Goal: Navigation & Orientation: Find specific page/section

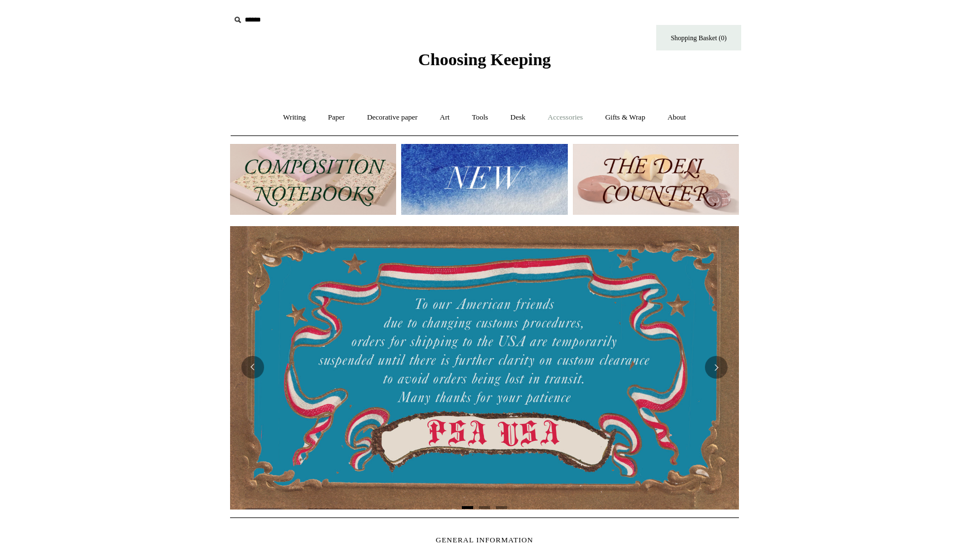
click at [587, 116] on link "Accessories +" at bounding box center [566, 118] width 56 height 30
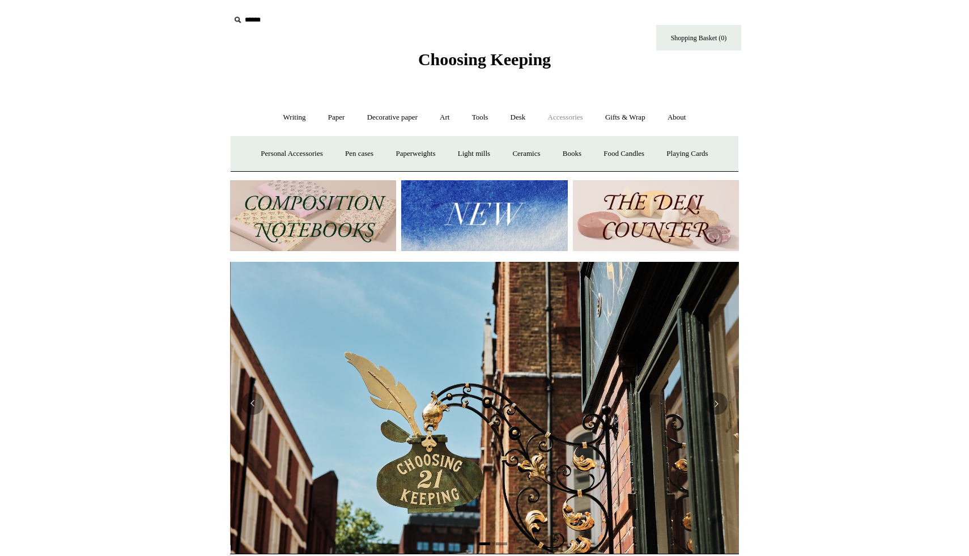
scroll to position [0, 509]
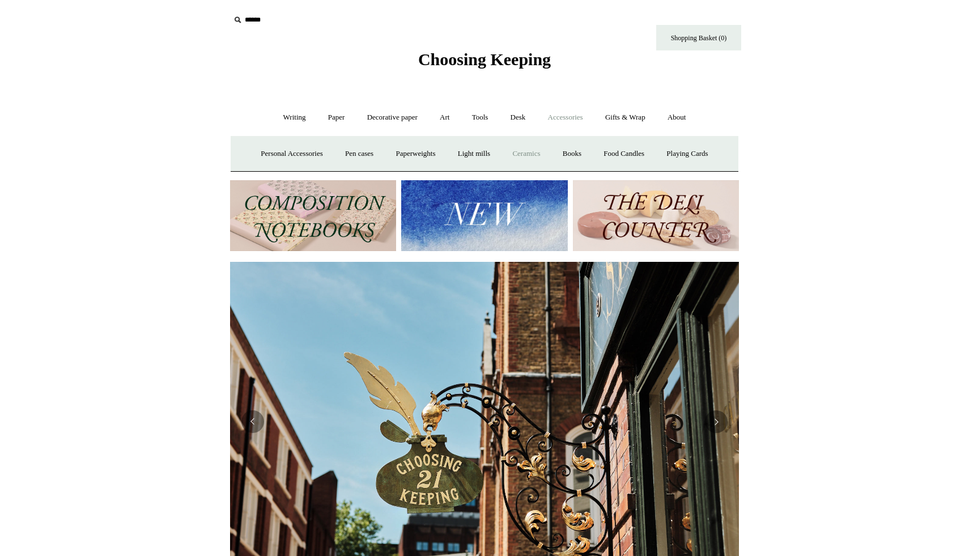
click at [536, 150] on link "Ceramics +" at bounding box center [526, 154] width 48 height 30
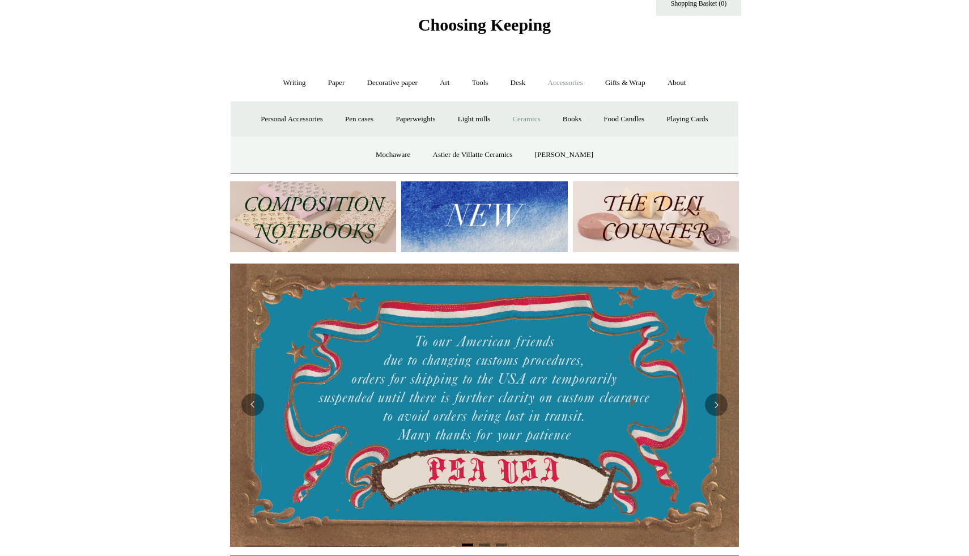
scroll to position [0, 0]
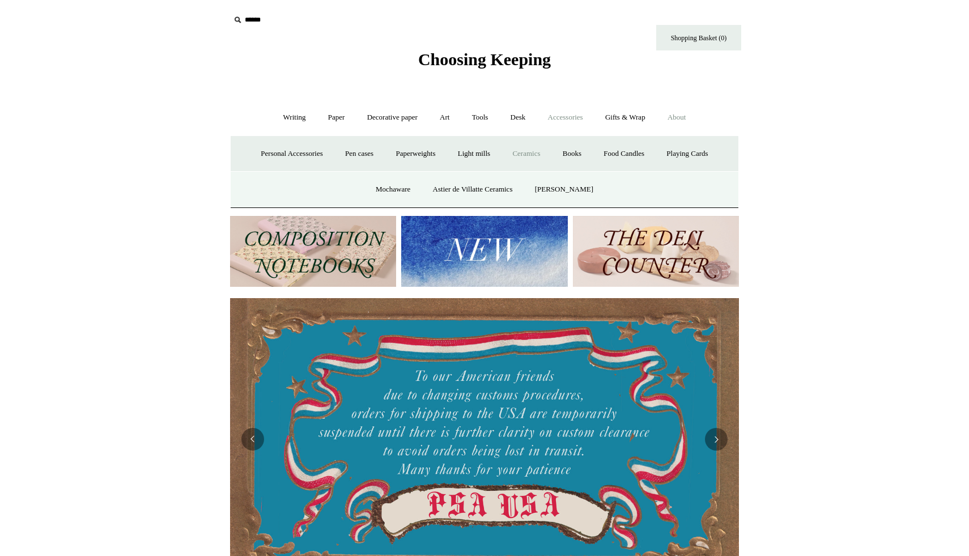
click at [686, 117] on link "About +" at bounding box center [676, 118] width 39 height 30
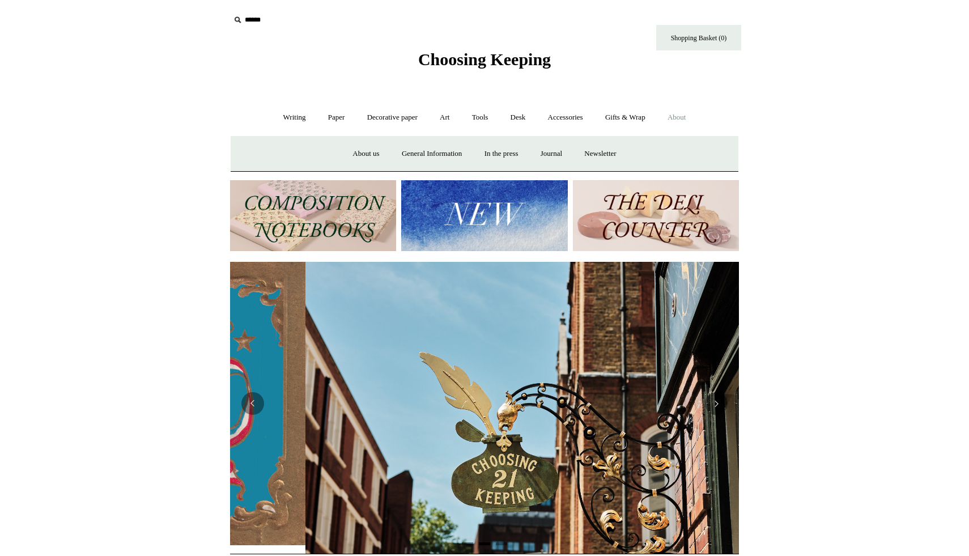
scroll to position [0, 509]
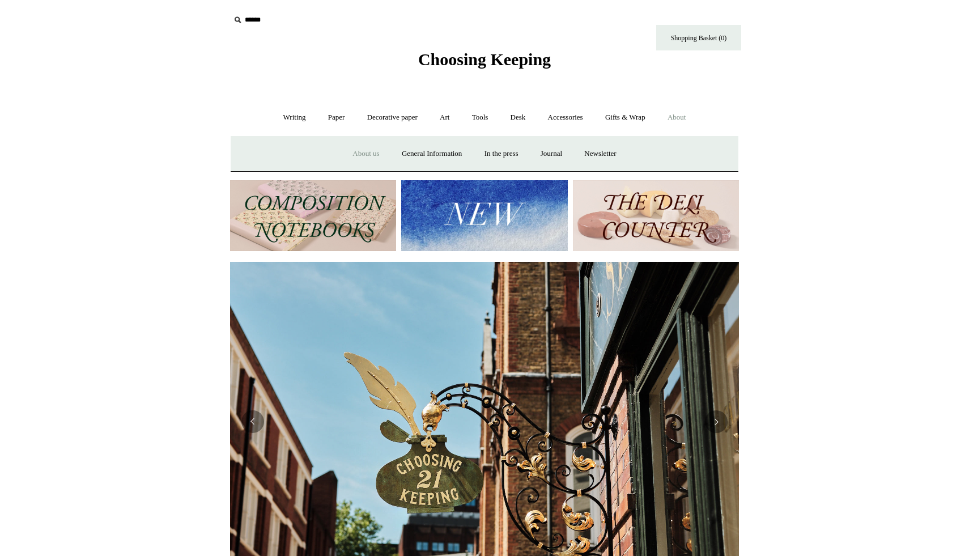
click at [363, 156] on link "About us" at bounding box center [365, 154] width 47 height 30
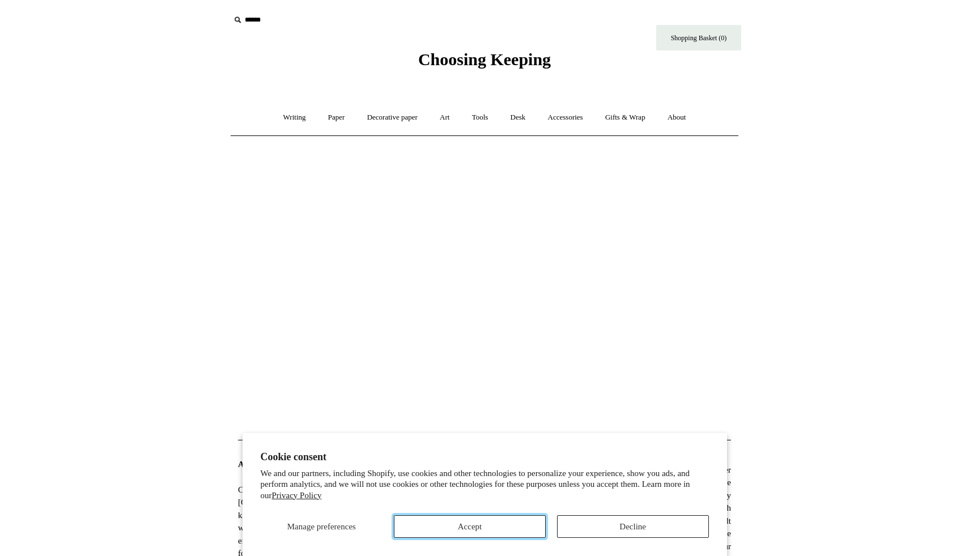
click at [474, 517] on button "Accept" at bounding box center [470, 526] width 152 height 23
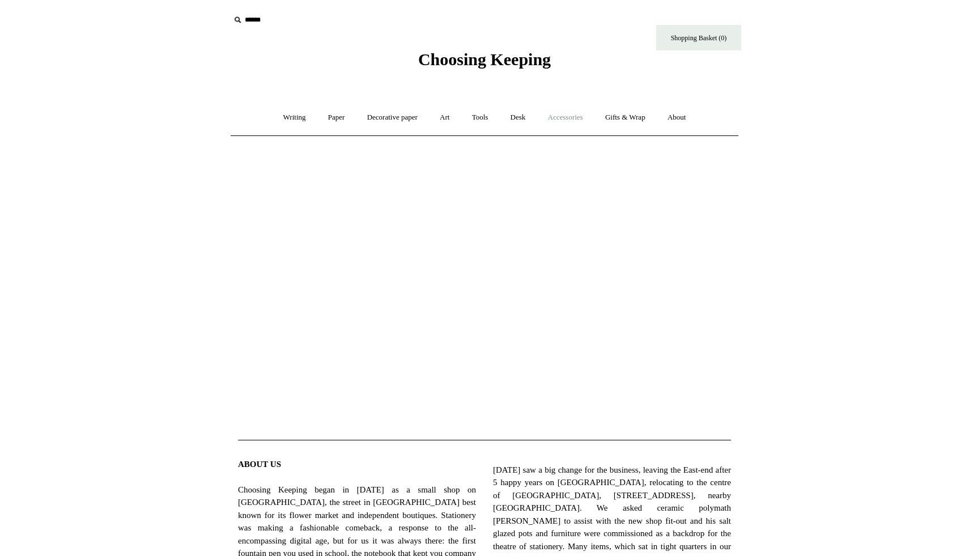
click at [564, 118] on link "Accessories +" at bounding box center [566, 118] width 56 height 30
